Goal: Information Seeking & Learning: Learn about a topic

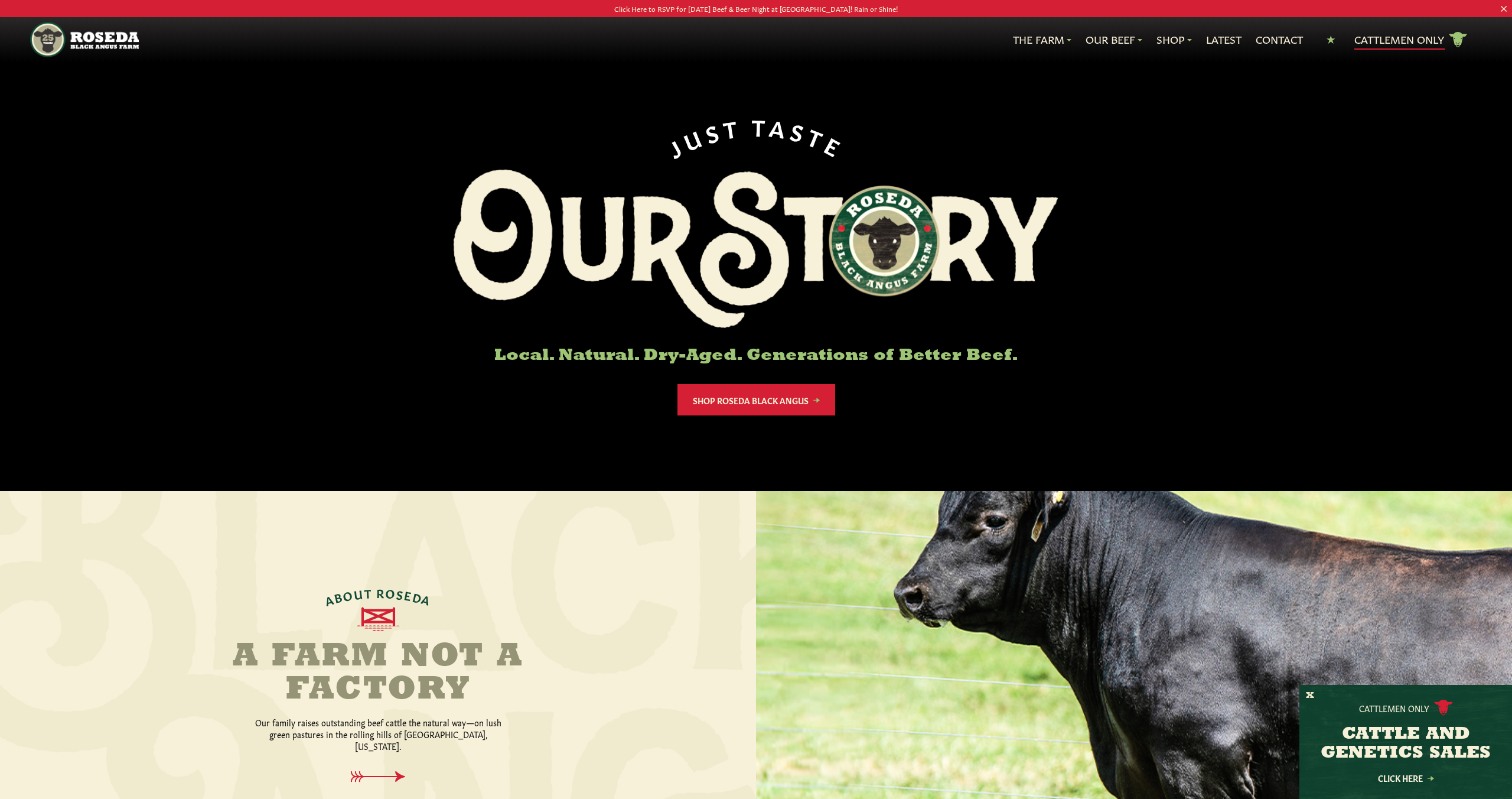
click at [1382, 43] on link "Cattlemen Only cattle icon copy Created with Sketch." at bounding box center [1411, 39] width 114 height 21
click at [1224, 39] on link "Latest" at bounding box center [1224, 39] width 36 height 16
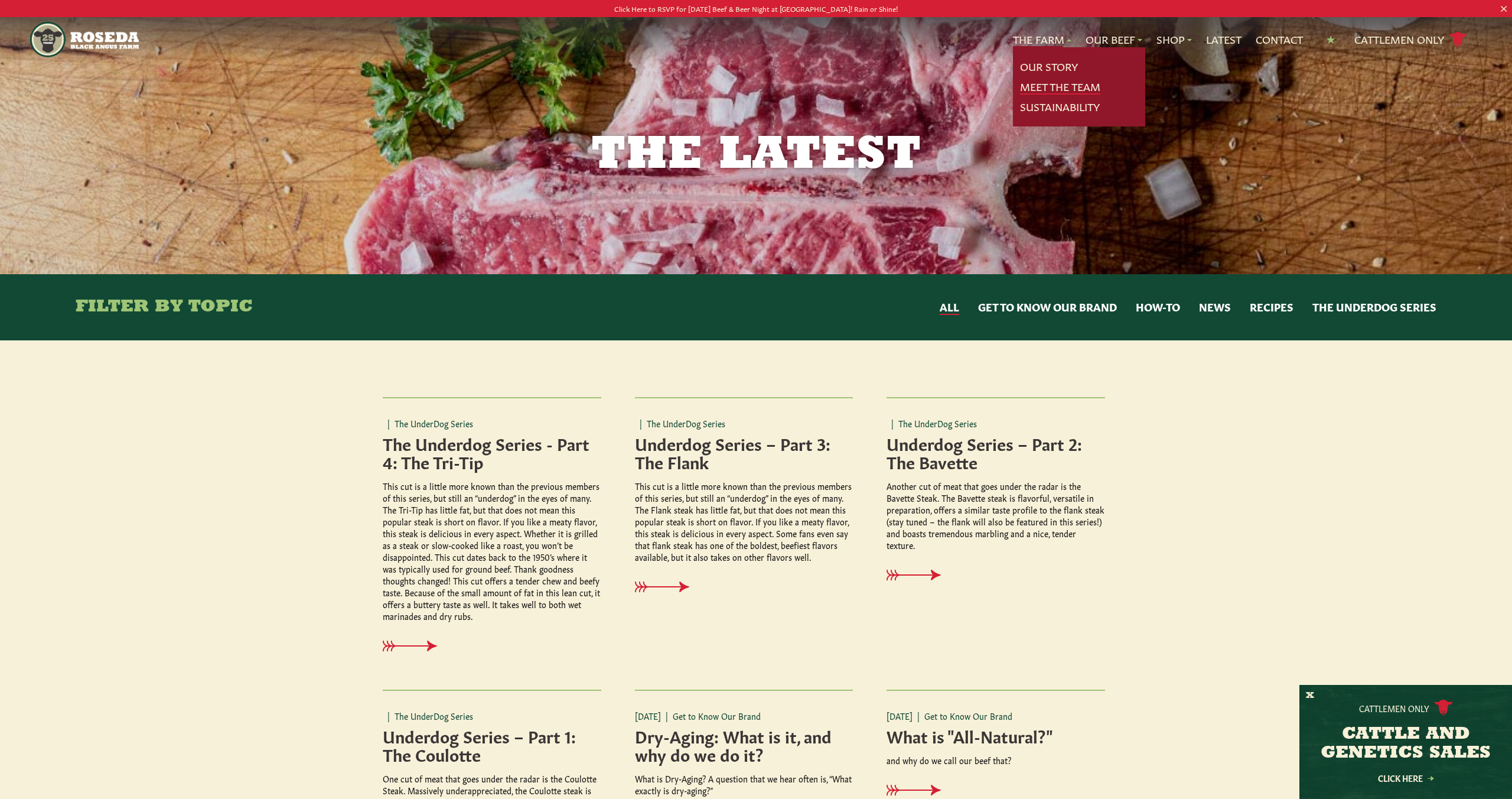
click at [1026, 89] on link "Meet The Team" at bounding box center [1061, 86] width 81 height 16
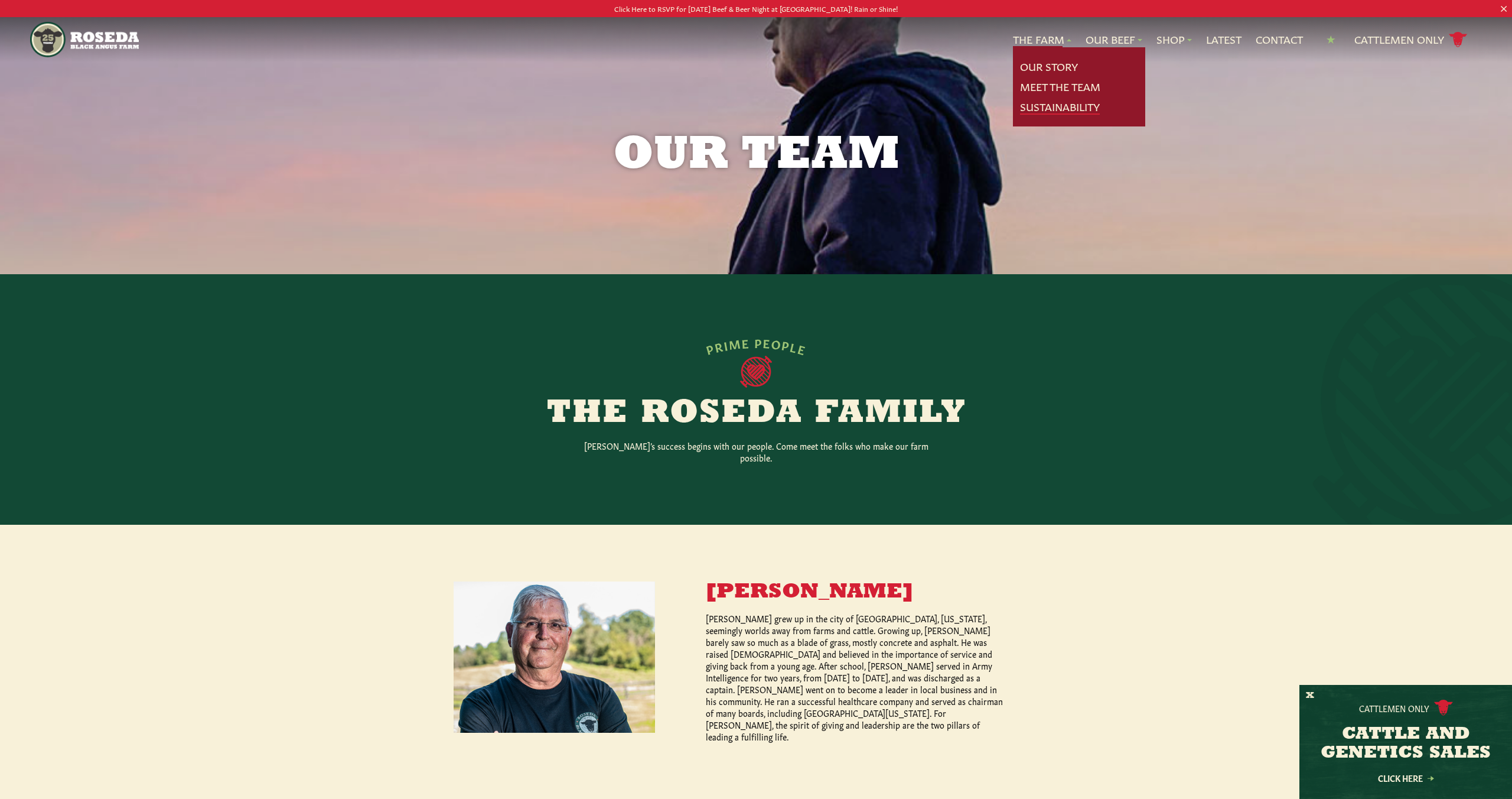
click at [1062, 111] on link "Sustainability" at bounding box center [1060, 106] width 80 height 16
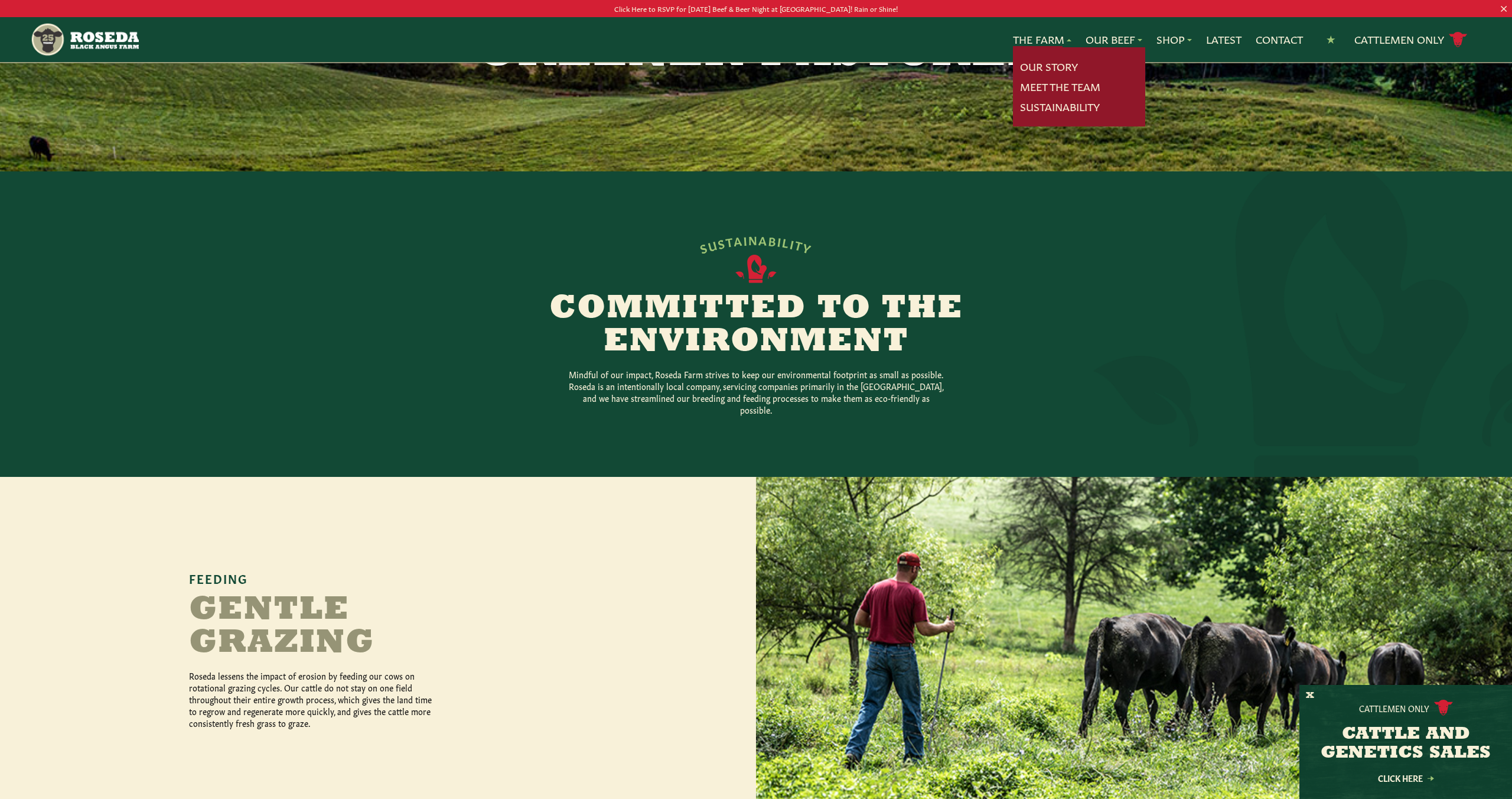
scroll to position [101, 0]
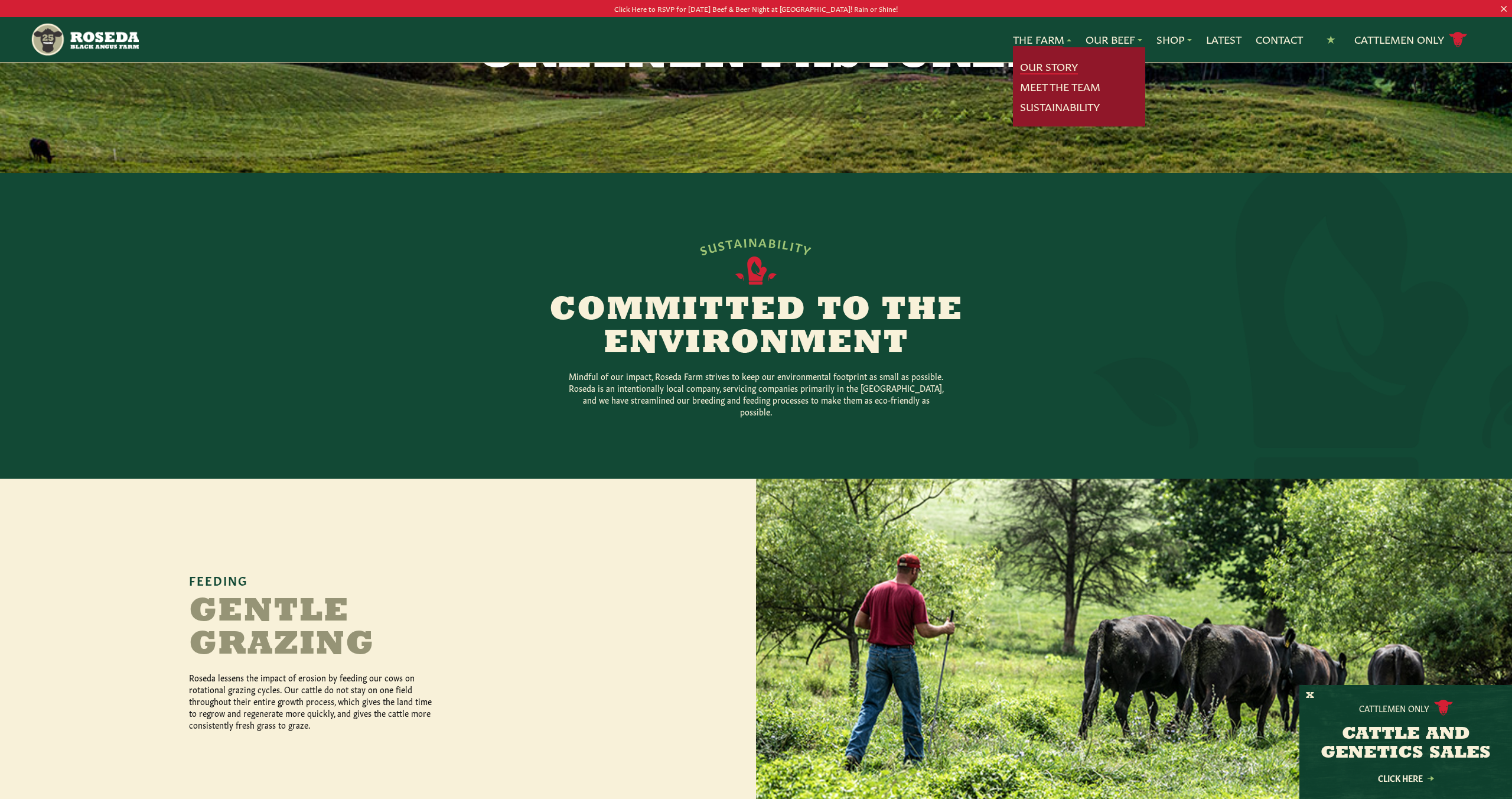
click at [1045, 61] on link "Our Story" at bounding box center [1049, 66] width 58 height 16
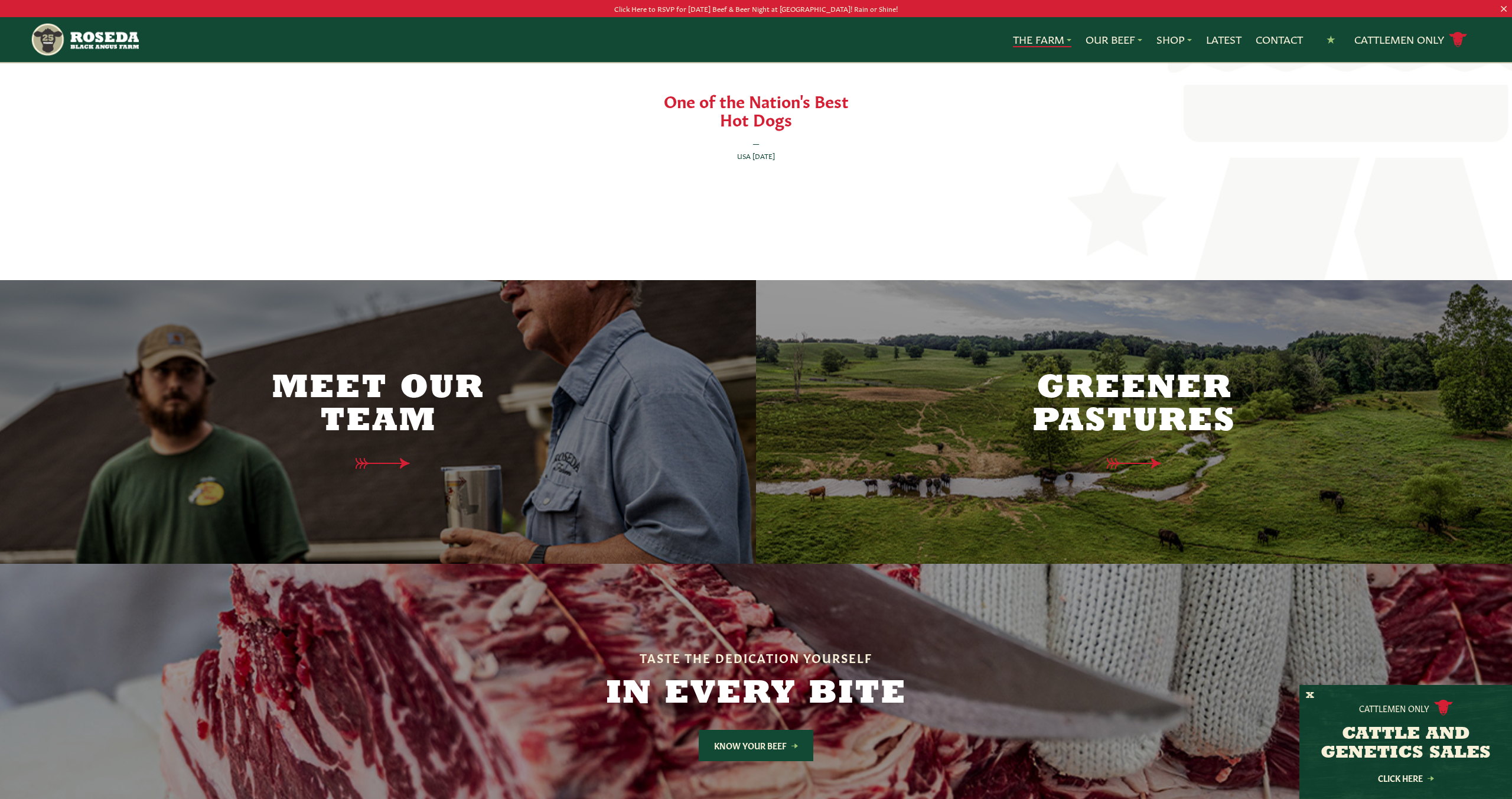
scroll to position [2738, 0]
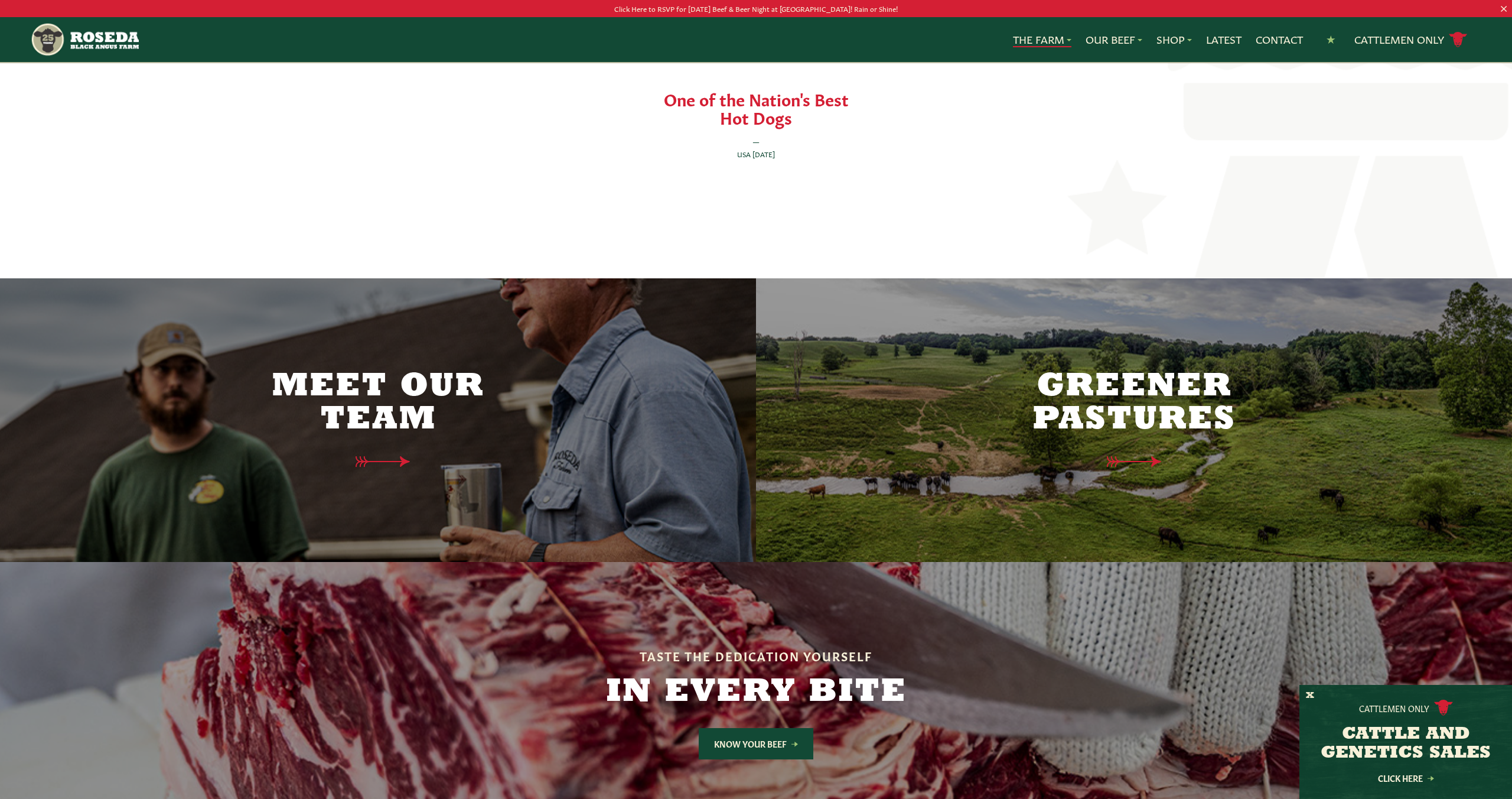
click at [419, 396] on h2 "Meet Our Team" at bounding box center [377, 403] width 248 height 66
click at [395, 455] on icon at bounding box center [388, 462] width 86 height 13
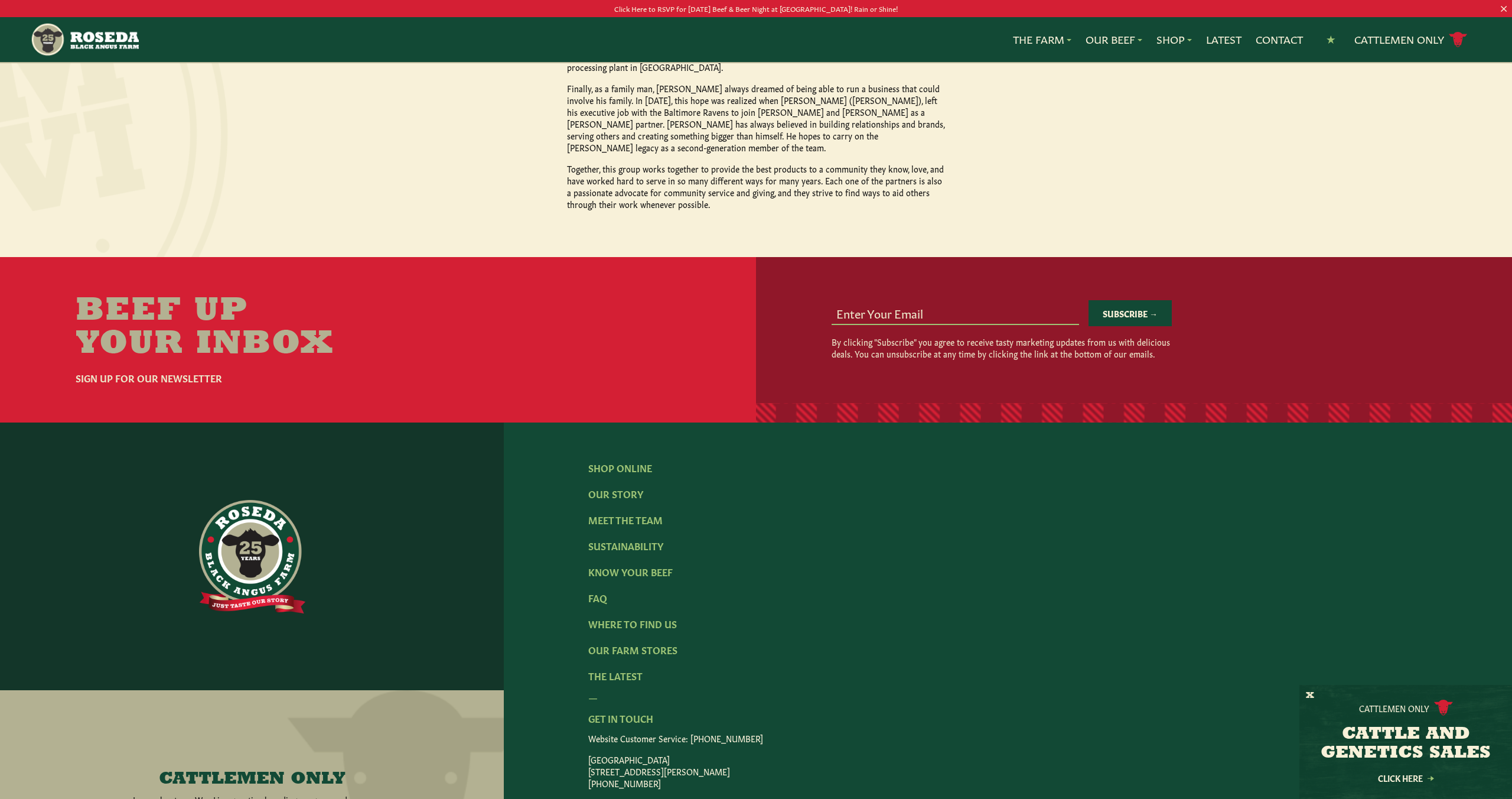
scroll to position [1399, 0]
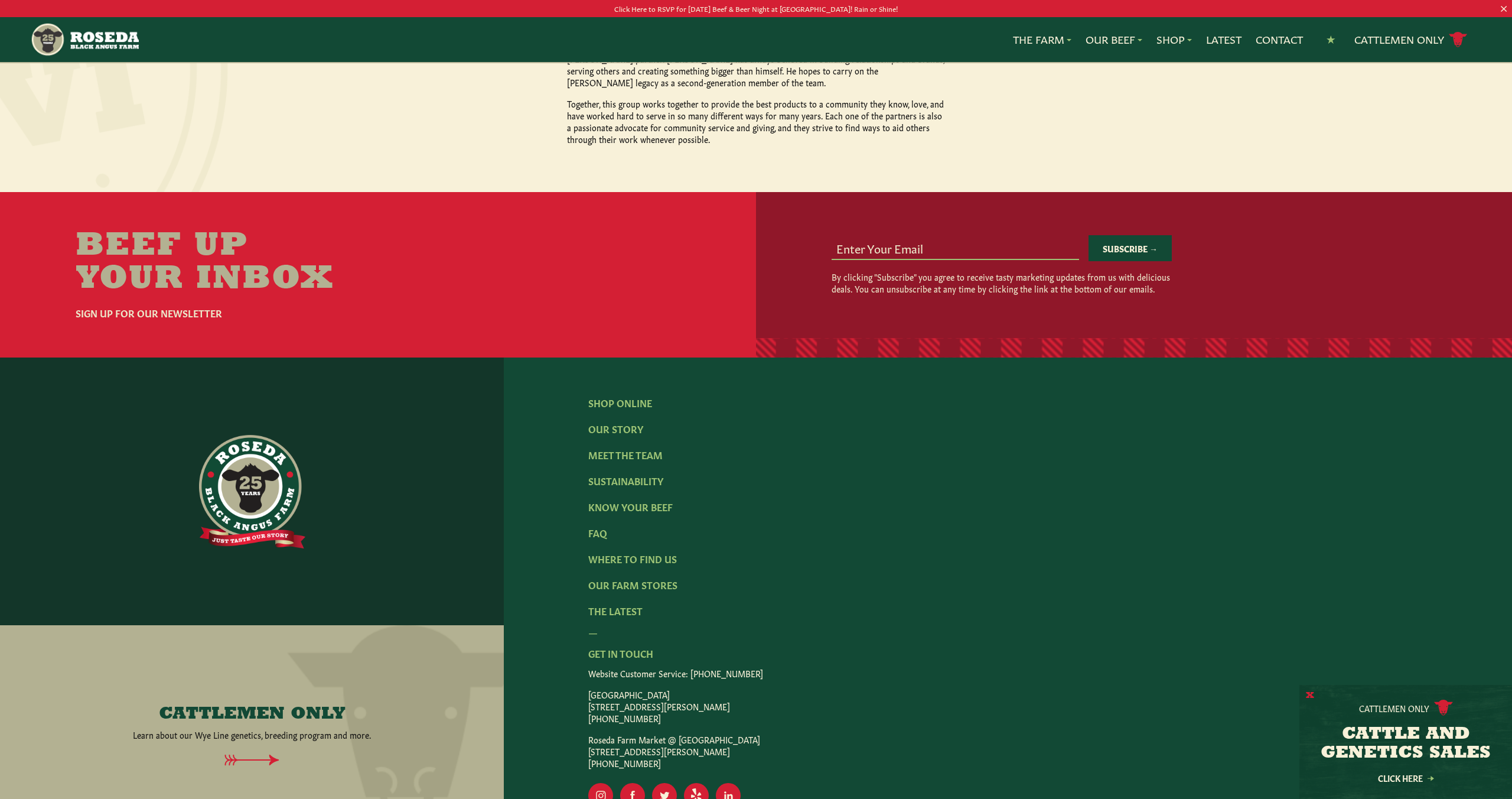
click at [1309, 699] on button "X" at bounding box center [1310, 696] width 8 height 13
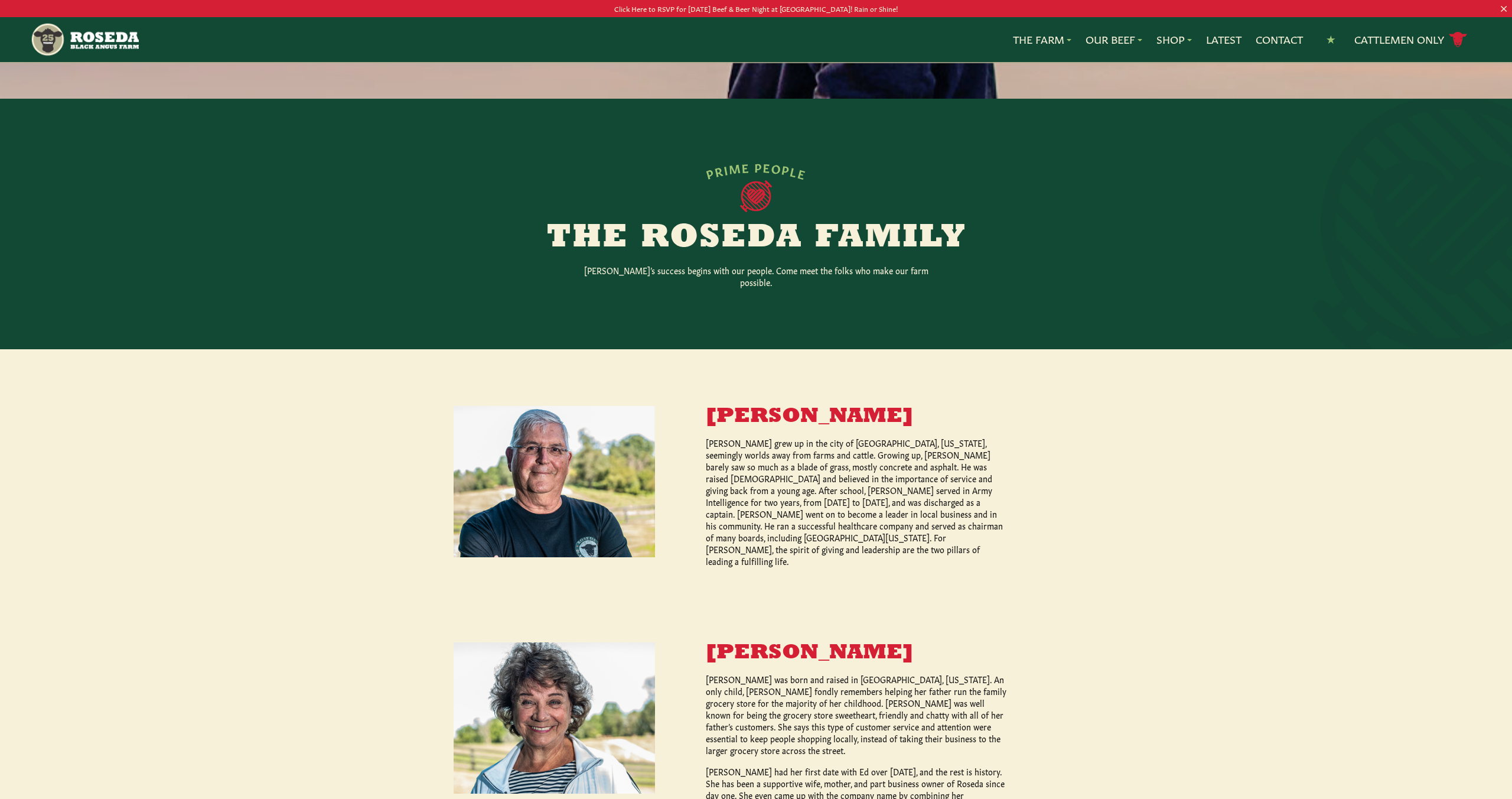
scroll to position [0, 0]
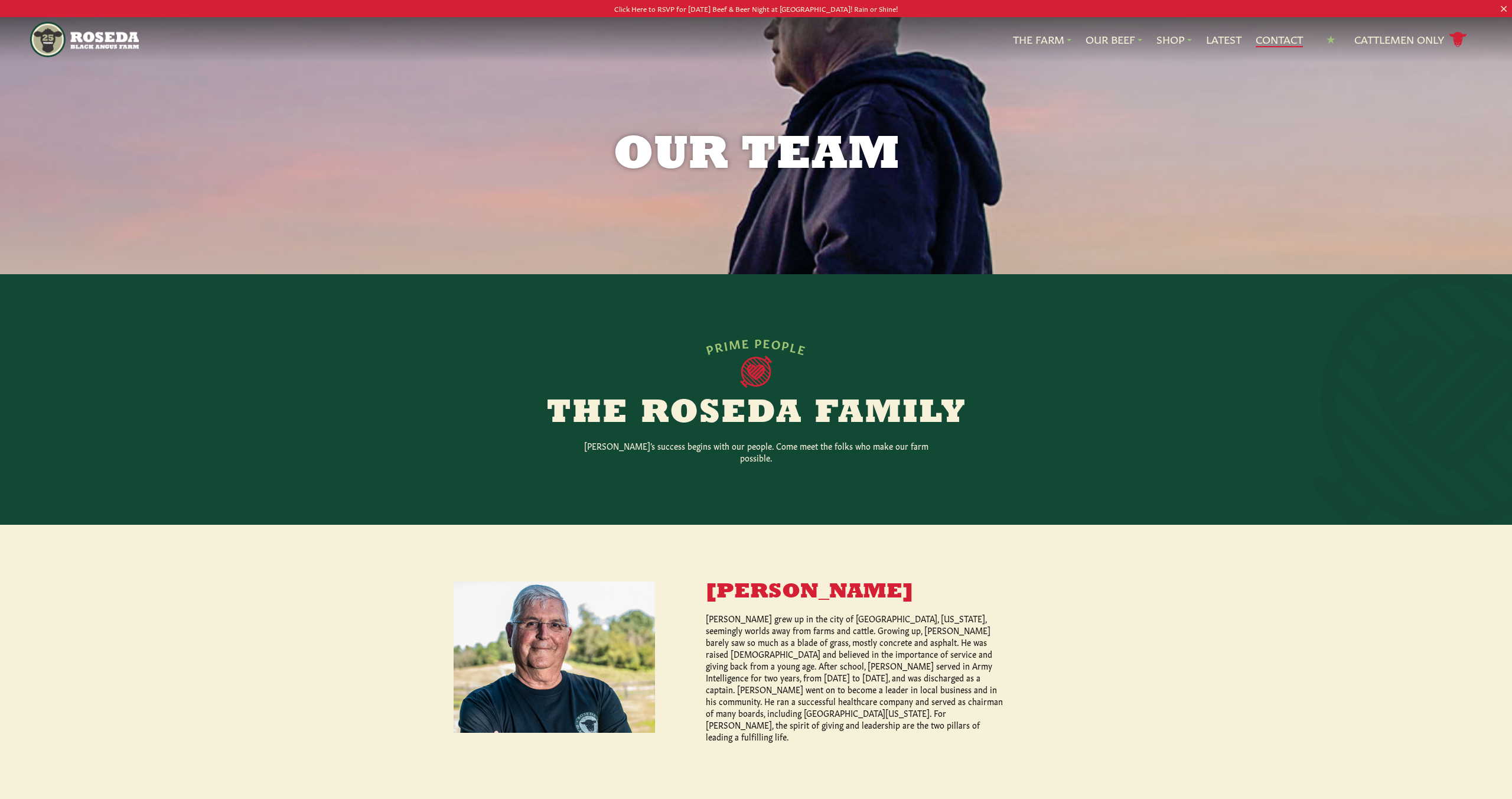
click at [1290, 36] on link "Contact" at bounding box center [1279, 39] width 48 height 16
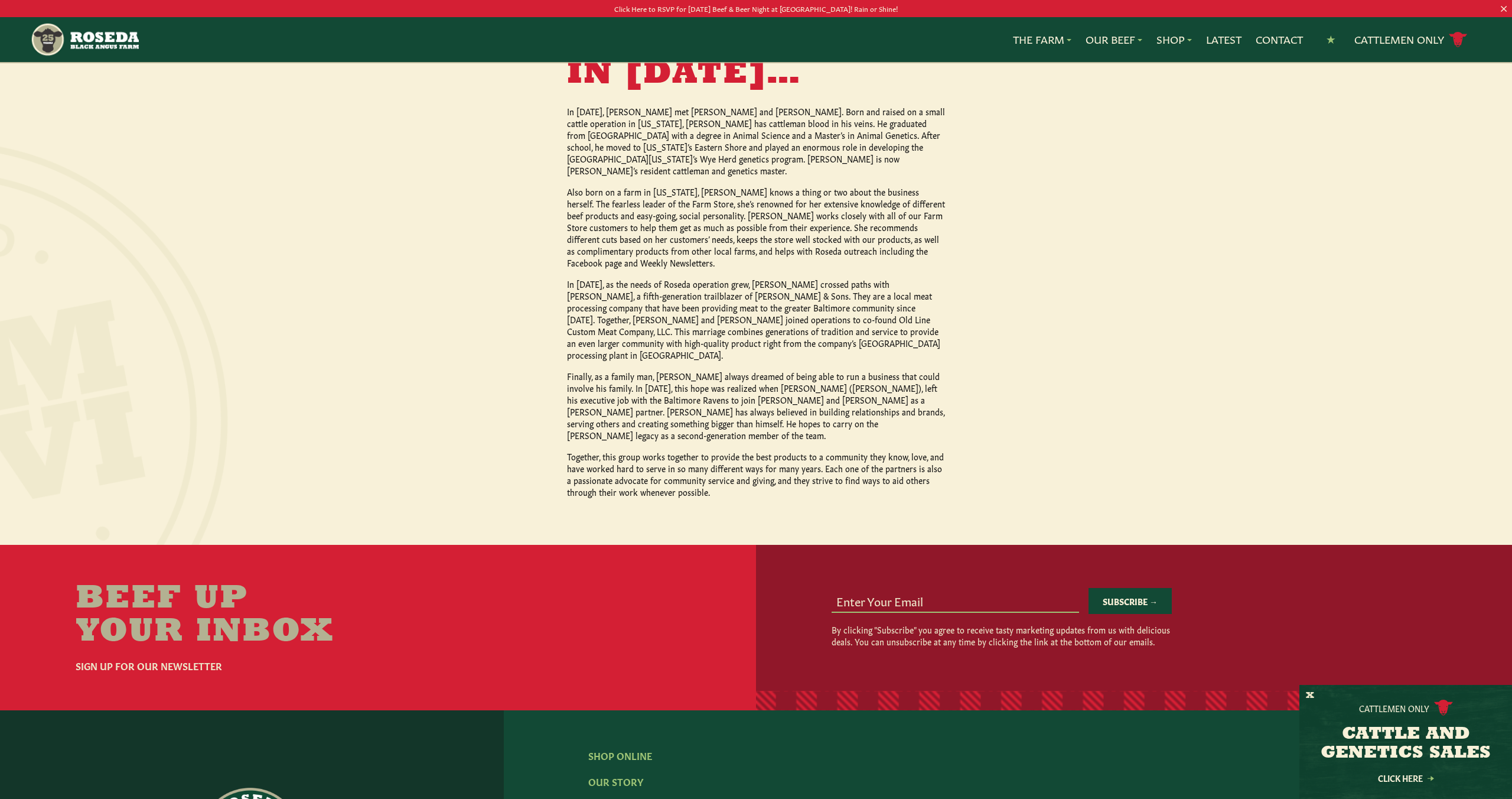
scroll to position [1048, 0]
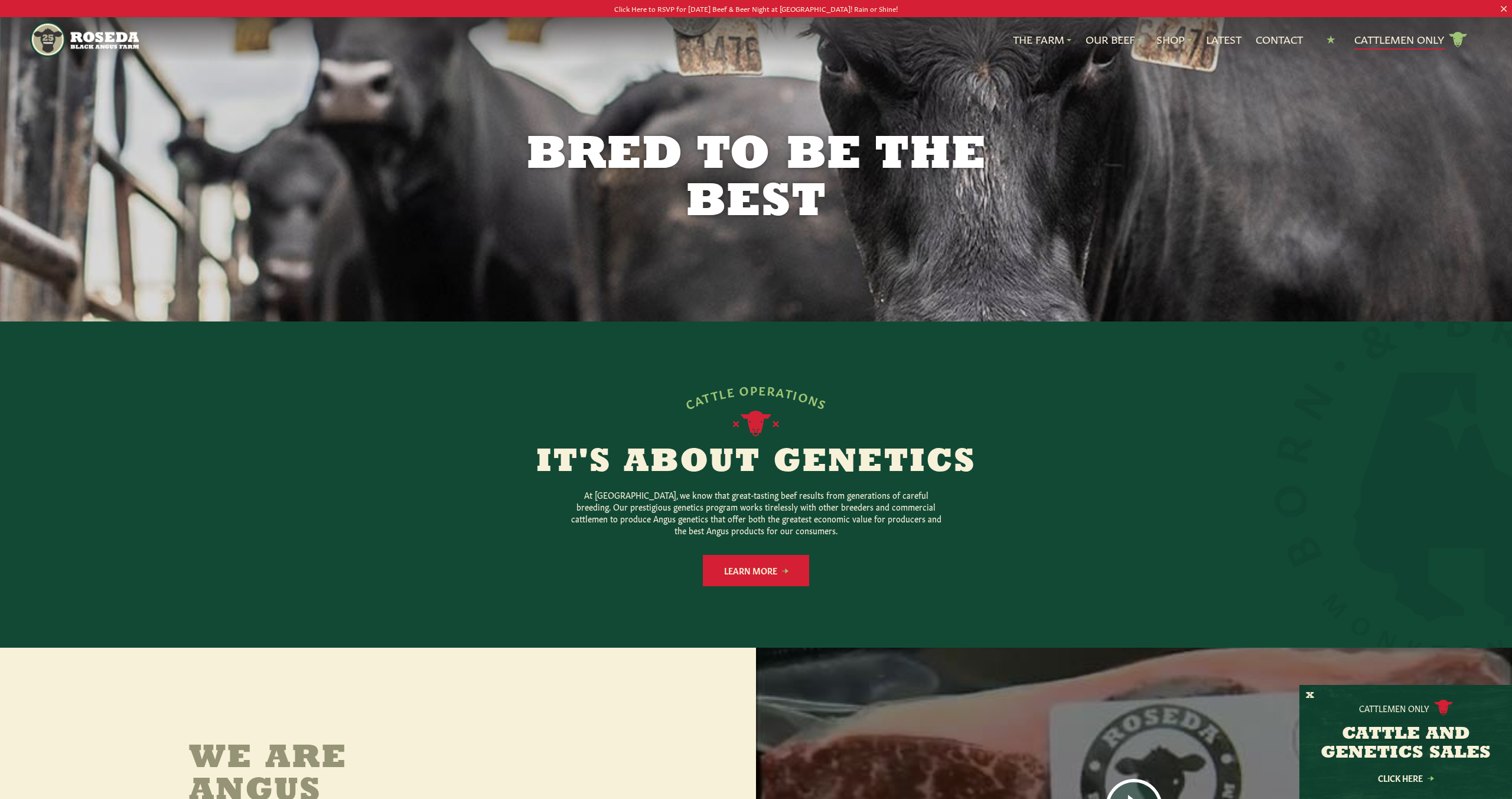
click at [1388, 42] on link "Cattlemen Only cattle icon copy Created with Sketch." at bounding box center [1411, 39] width 114 height 21
